Goal: Use online tool/utility: Utilize a website feature to perform a specific function

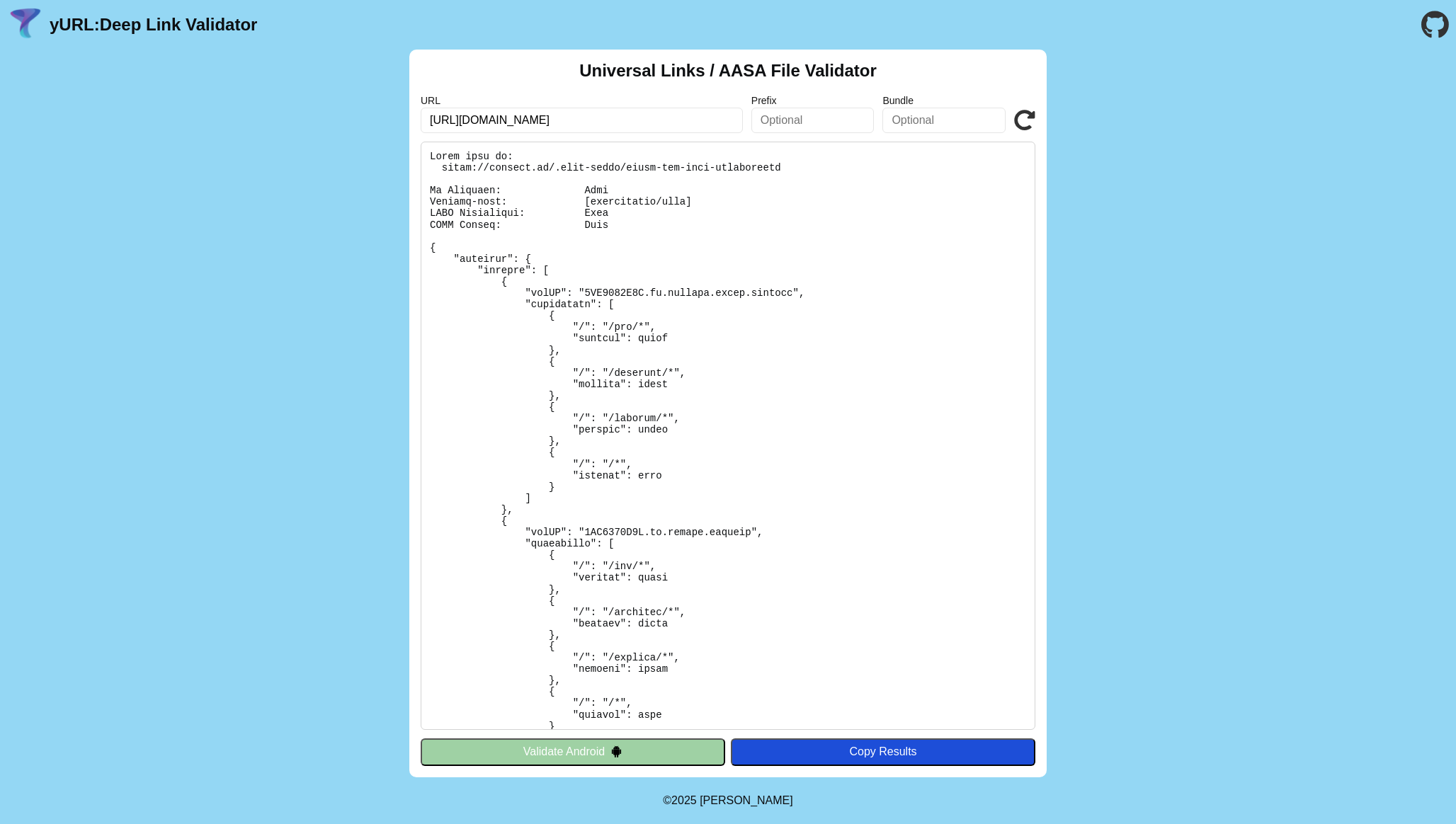
type input "‭[URL][DOMAIN_NAME]"
click button "Validate" at bounding box center [0, 0] width 0 height 0
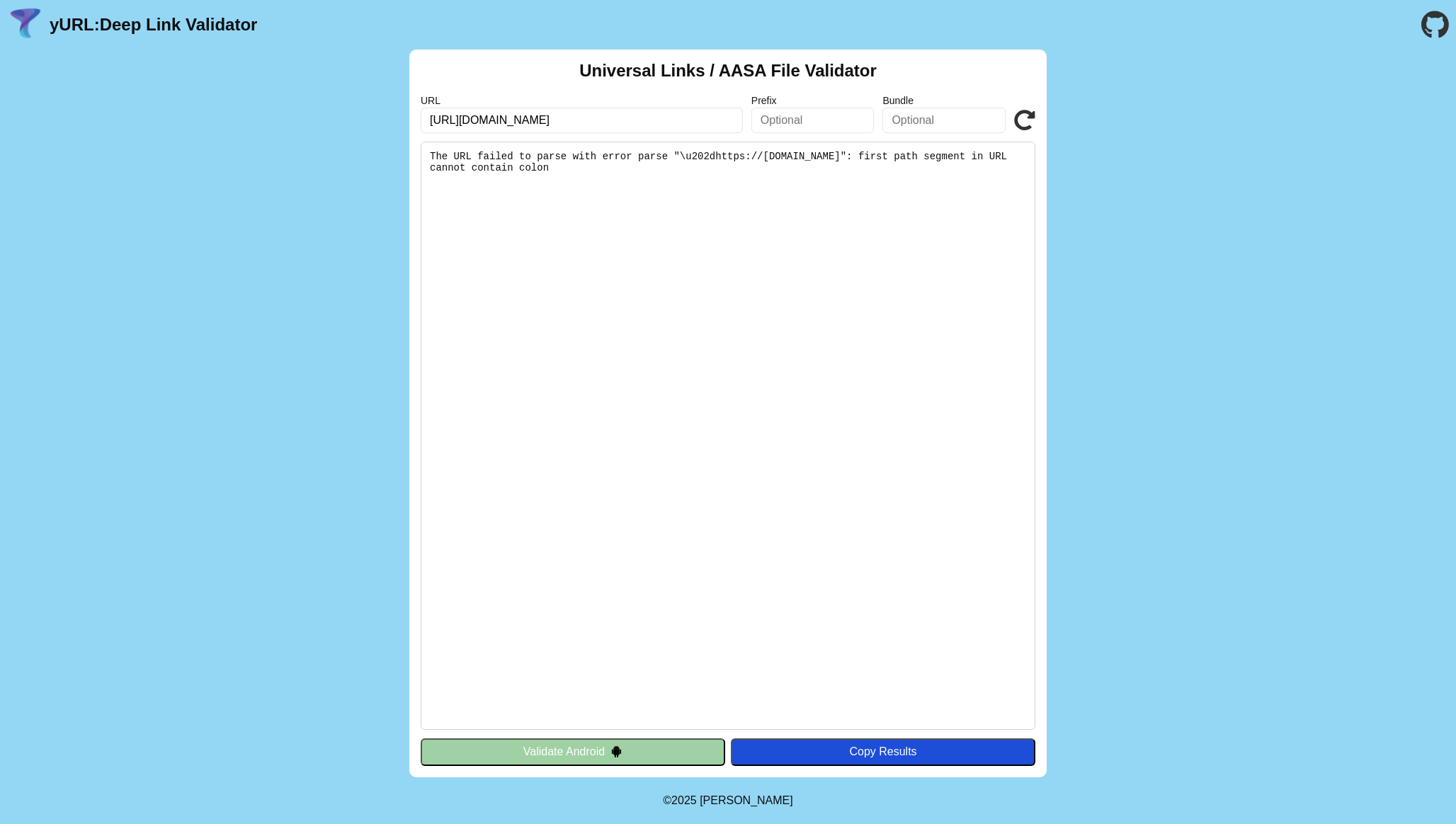
drag, startPoint x: 465, startPoint y: 126, endPoint x: 419, endPoint y: 125, distance: 46.0
click at [419, 125] on div "Universal Links / AASA File Validator URL ‭[URL][DOMAIN_NAME] Prefix Bundle Val…" at bounding box center [728, 413] width 638 height 728
type input "[DOMAIN_NAME]"
click button "Validate" at bounding box center [0, 0] width 0 height 0
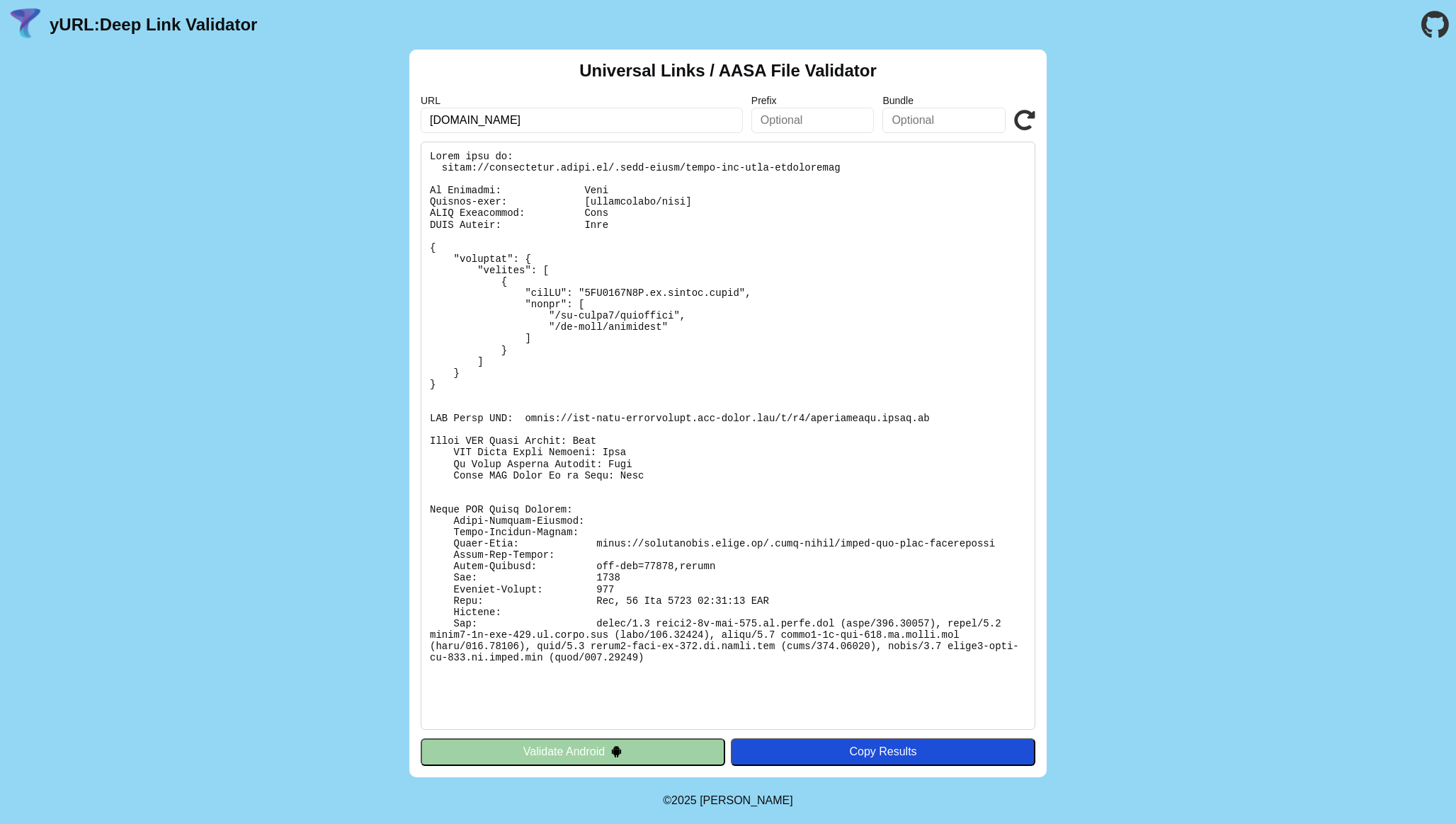
click at [650, 119] on input "[DOMAIN_NAME]" at bounding box center [582, 121] width 322 height 26
click at [719, 326] on pre at bounding box center [728, 436] width 615 height 589
click at [597, 759] on button "Validate Android" at bounding box center [573, 752] width 304 height 27
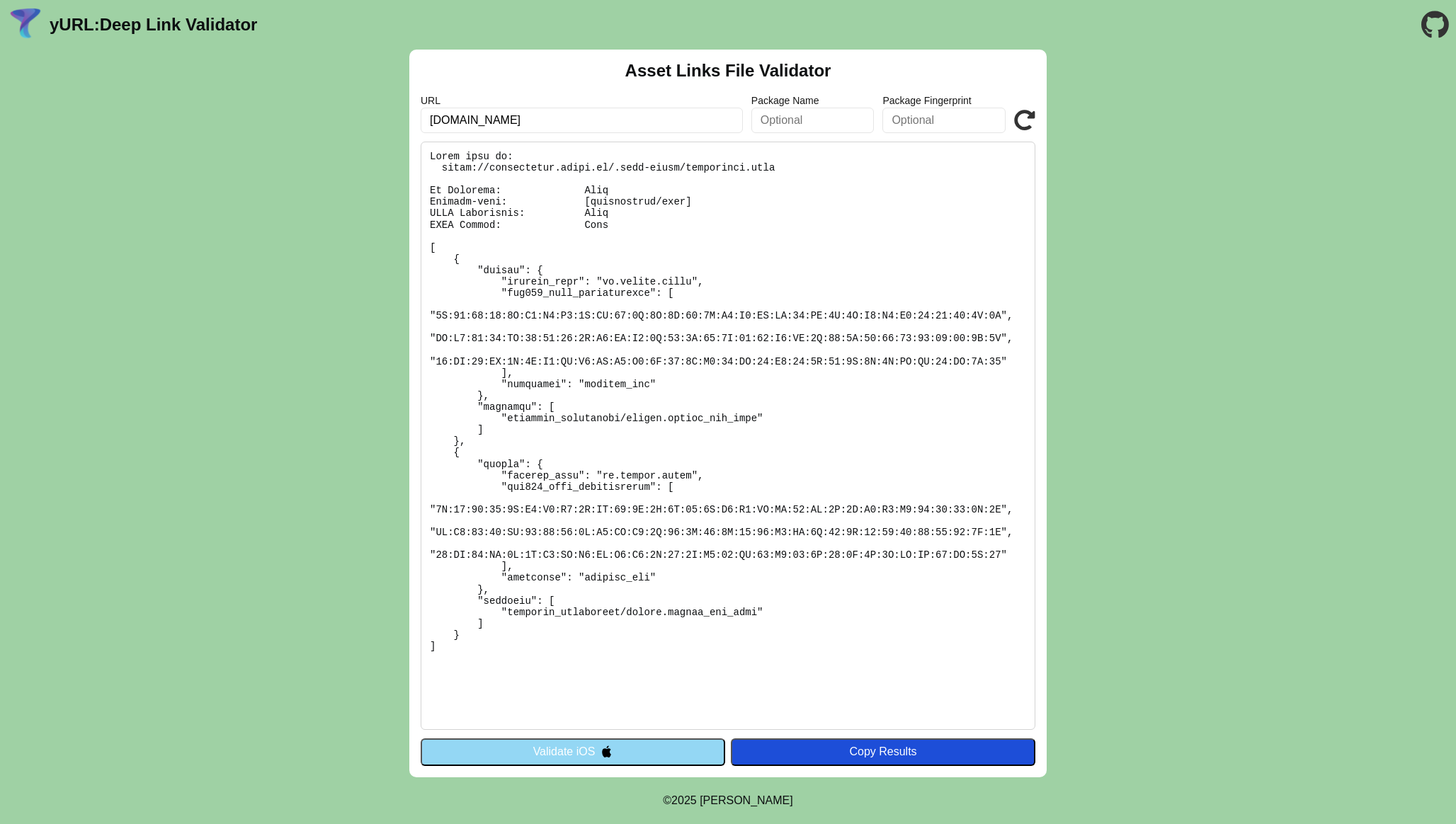
click at [719, 365] on pre at bounding box center [728, 436] width 615 height 589
copy body "yURL: Deep Link Validator Asset Links File Validator URL Package Name Package F…"
click at [719, 365] on pre at bounding box center [728, 436] width 615 height 589
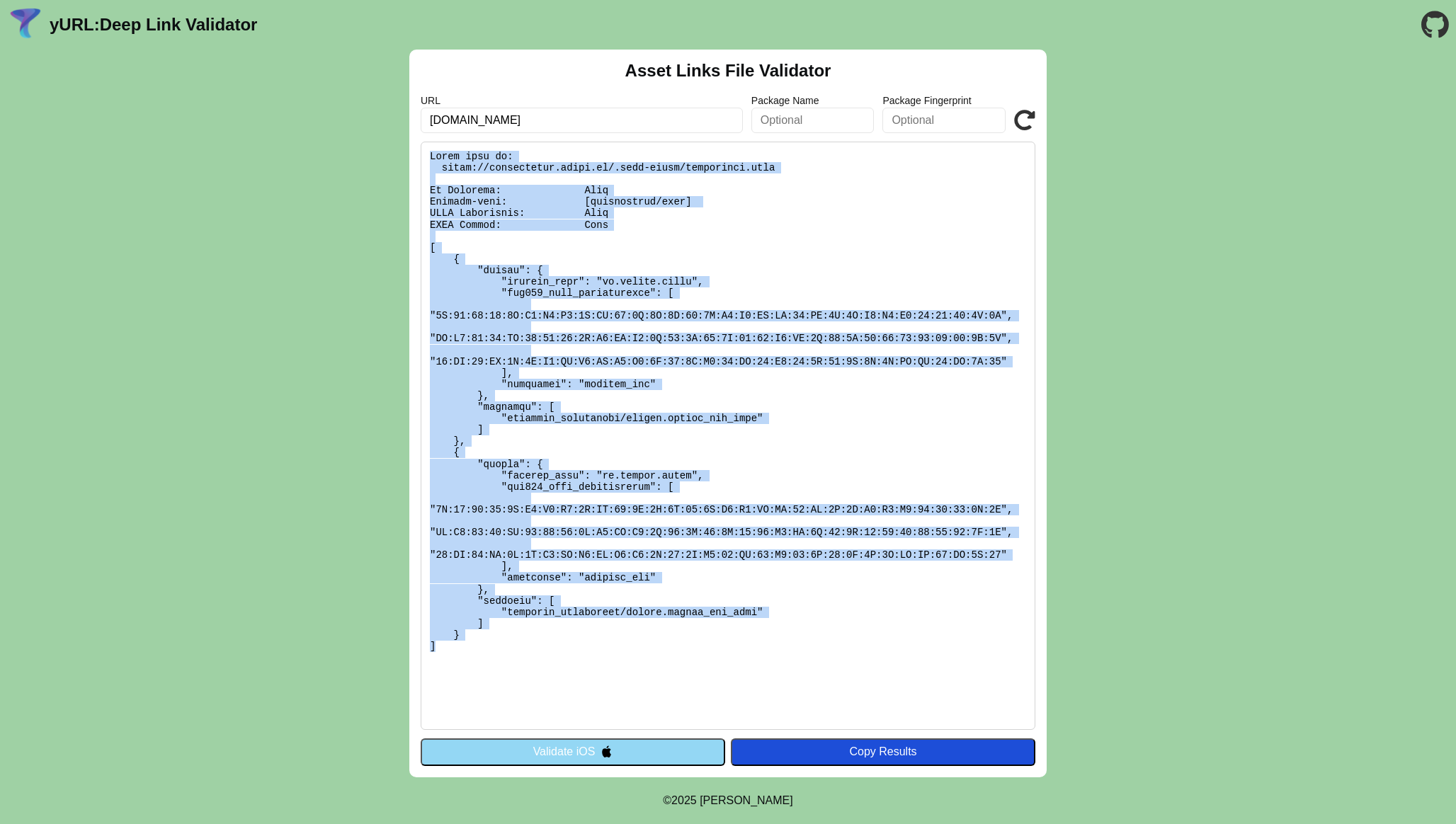
drag, startPoint x: 473, startPoint y: 669, endPoint x: 419, endPoint y: 158, distance: 513.8
click at [419, 158] on div "Asset Links File Validator URL [DOMAIN_NAME] Package Name Package Fingerprint V…" at bounding box center [728, 413] width 638 height 728
copy pre "Found file at: [URL][DOMAIN_NAME] No Redirect: Pass Content-type: [application/…"
